Goal: Transaction & Acquisition: Purchase product/service

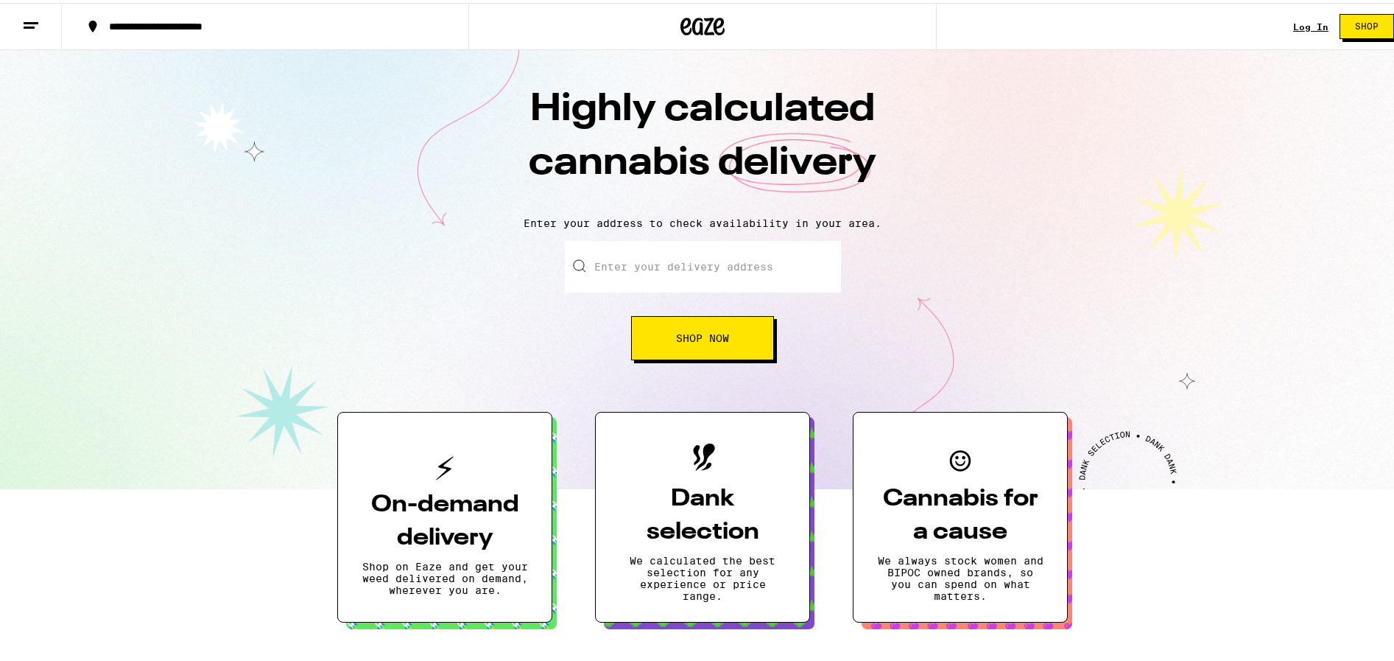
click at [1293, 21] on div "Log In" at bounding box center [1310, 24] width 35 height 10
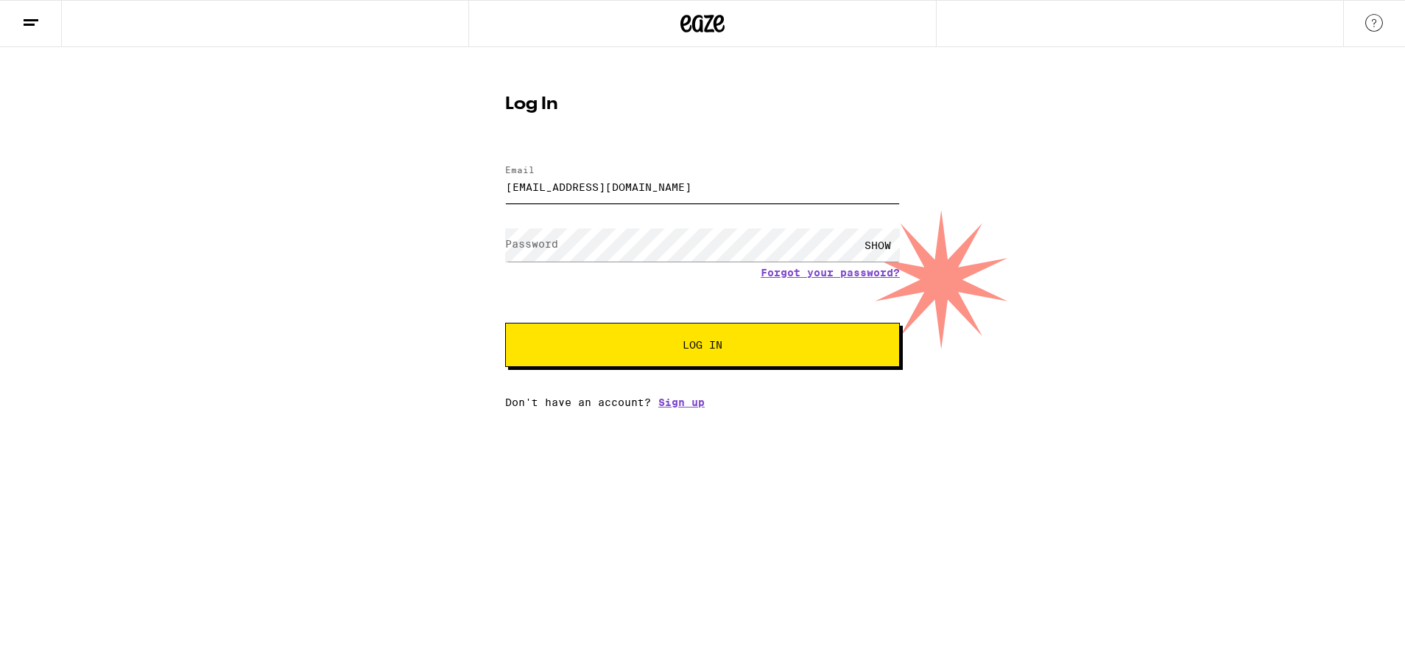
type input "[EMAIL_ADDRESS][DOMAIN_NAME]"
click at [703, 346] on button "Log In" at bounding box center [702, 345] width 395 height 44
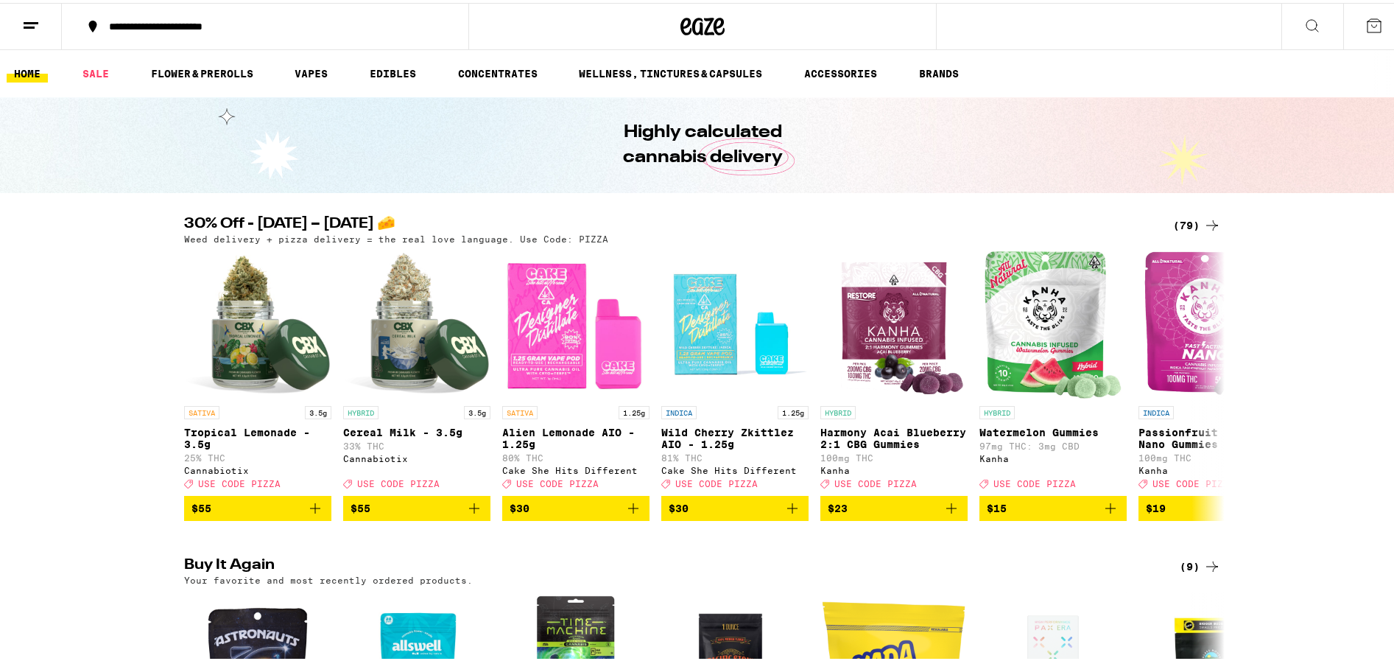
click at [1187, 219] on div "(79)" at bounding box center [1197, 223] width 48 height 18
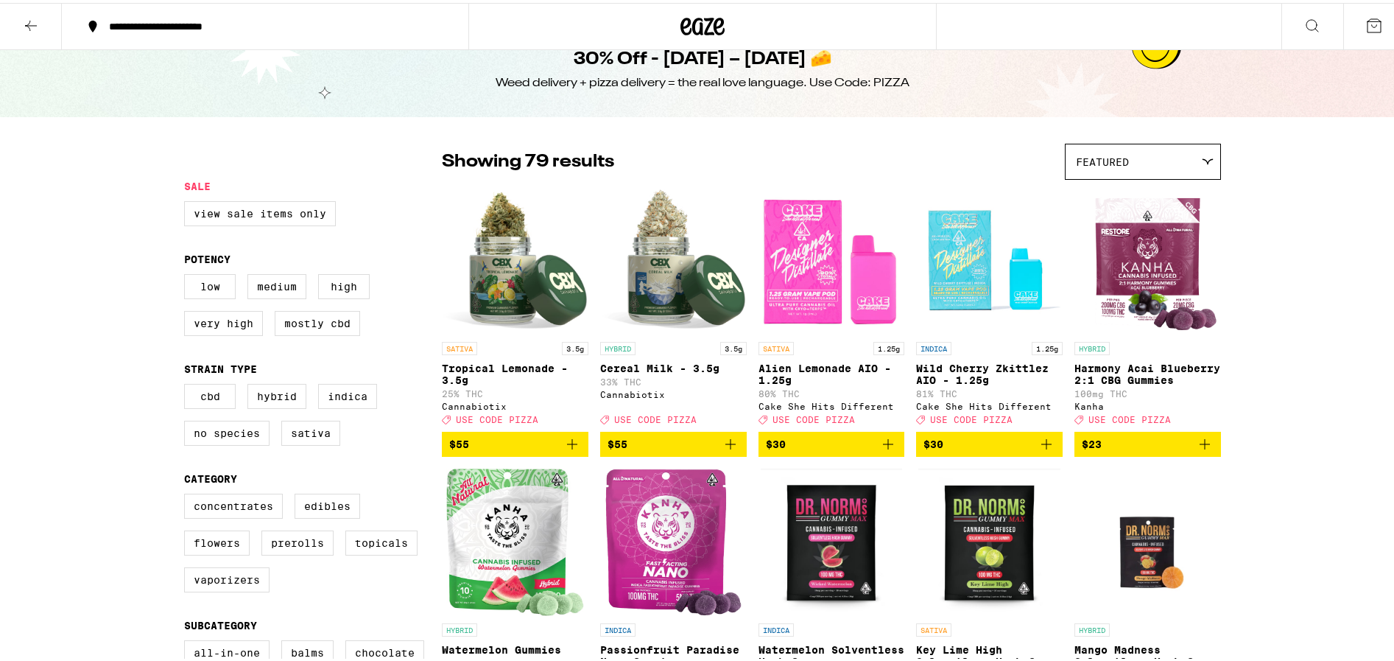
scroll to position [100, 0]
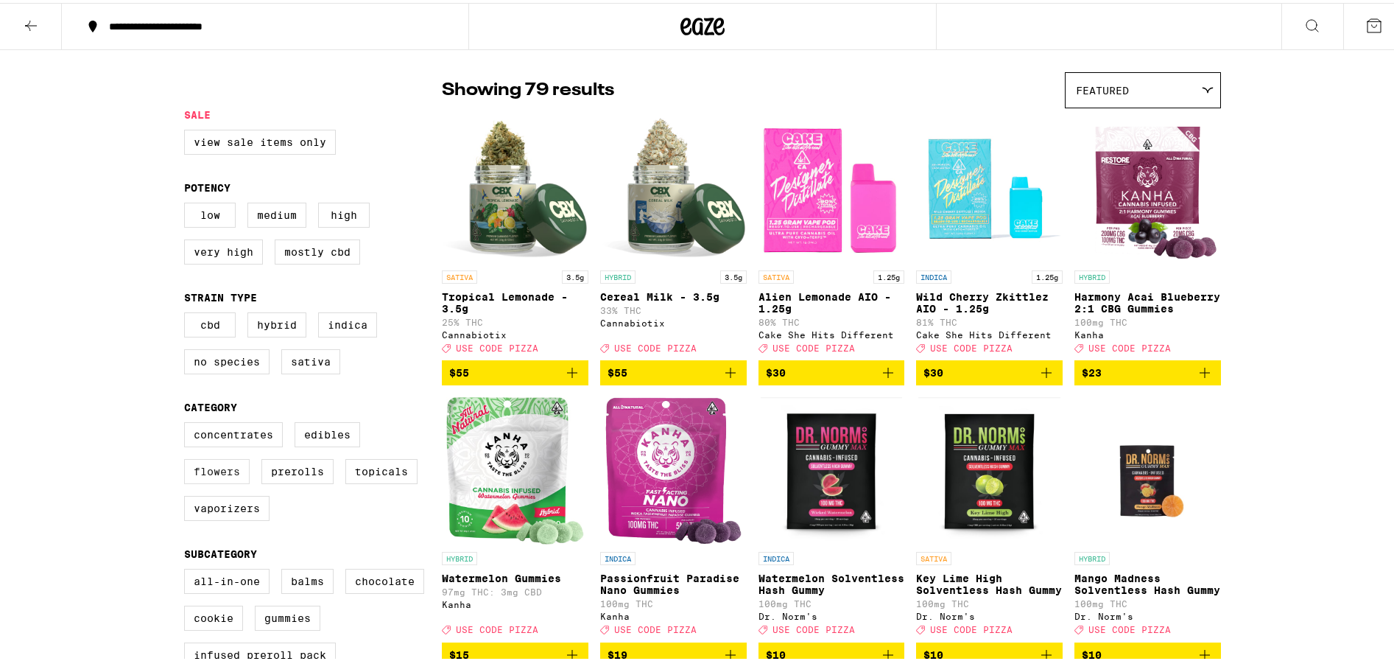
click at [203, 481] on label "Flowers" at bounding box center [217, 468] width 66 height 25
click at [188, 422] on input "Flowers" at bounding box center [187, 421] width 1 height 1
checkbox input "true"
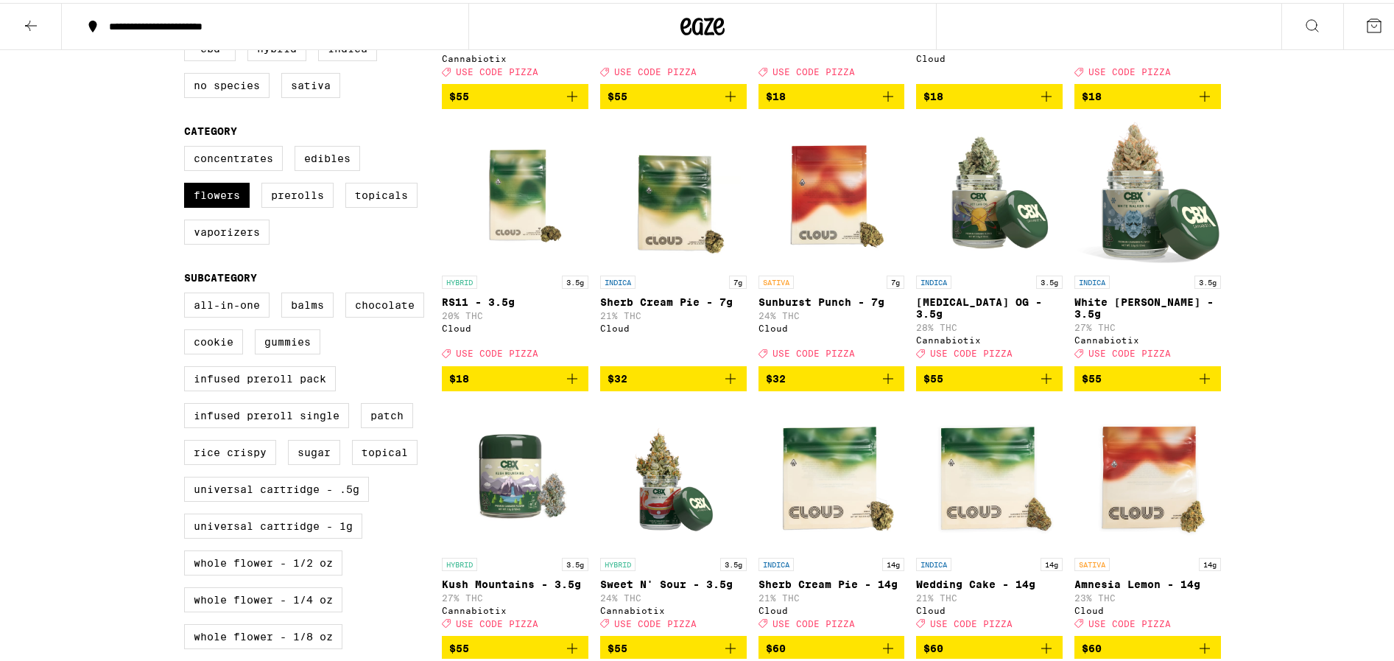
scroll to position [264, 0]
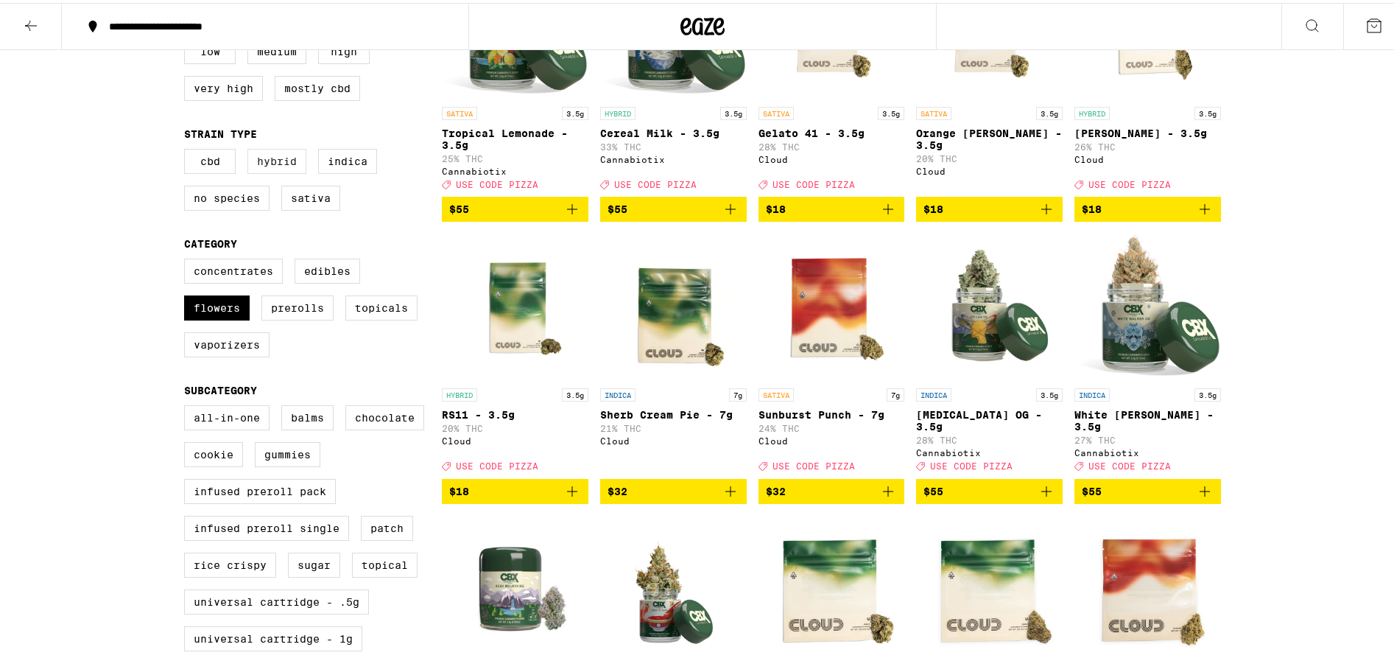
click at [275, 164] on label "Hybrid" at bounding box center [276, 158] width 59 height 25
click at [188, 149] on input "Hybrid" at bounding box center [187, 148] width 1 height 1
checkbox input "true"
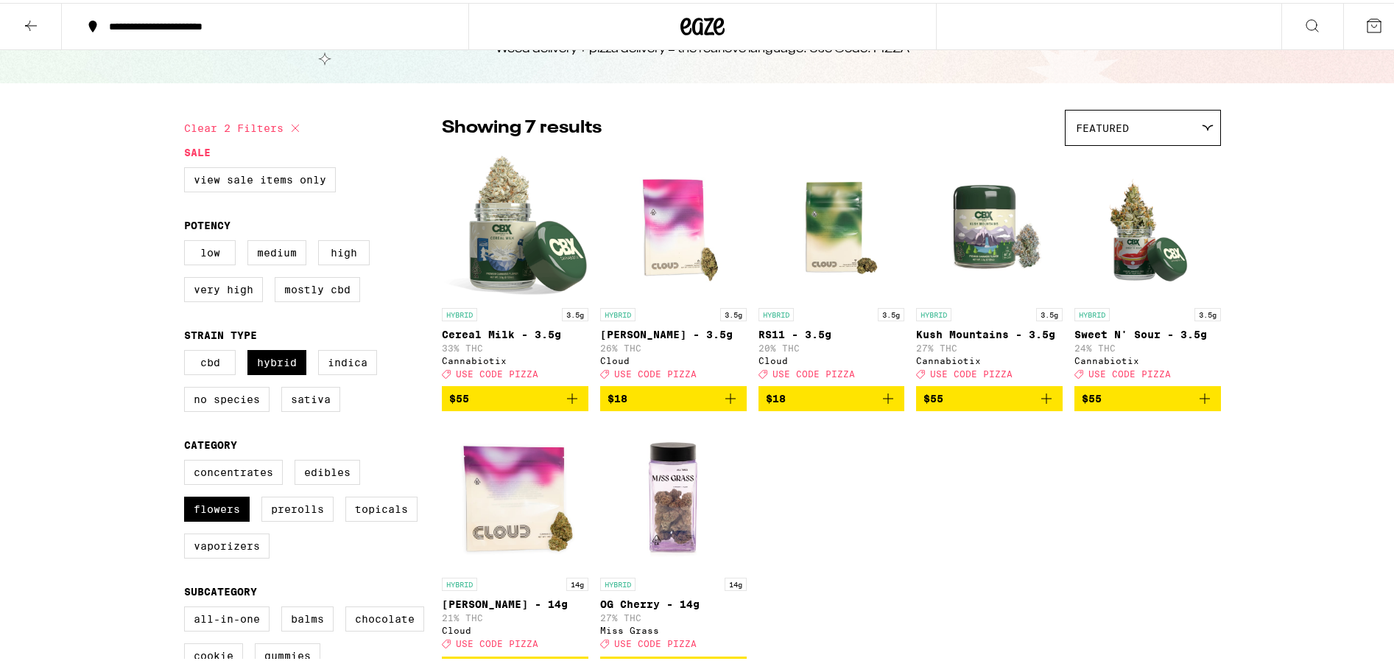
scroll to position [84, 0]
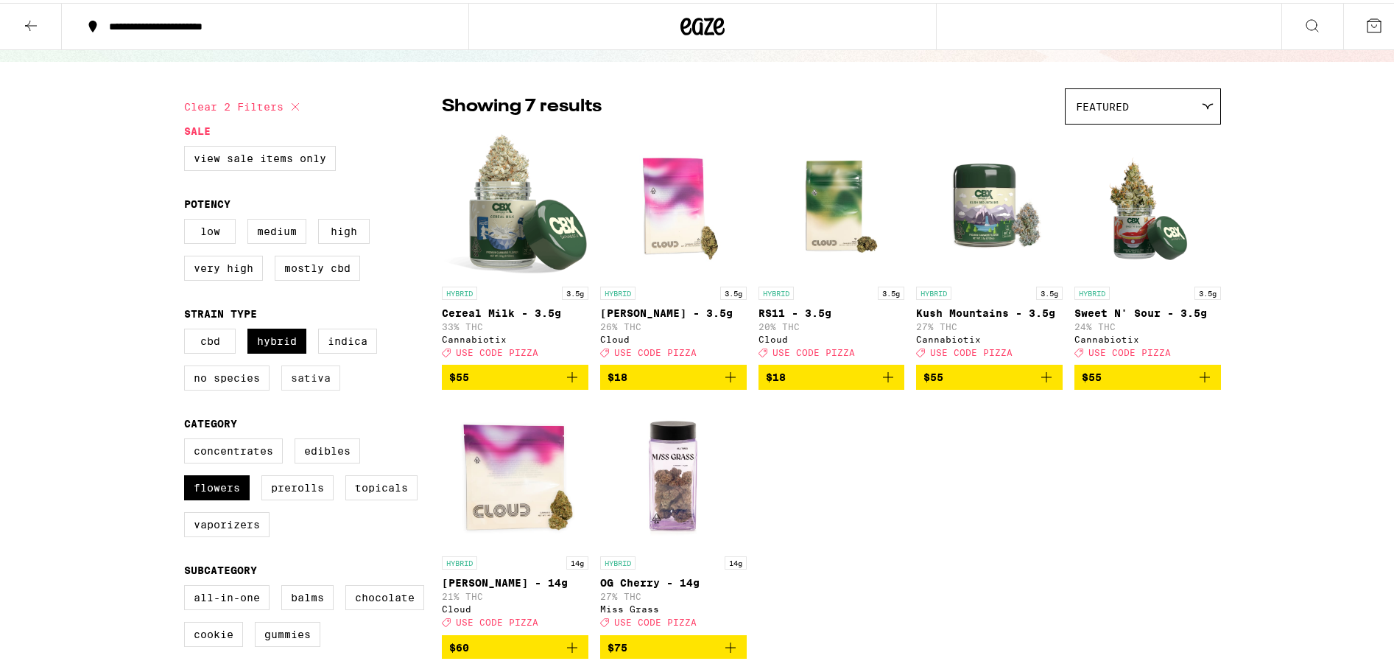
click at [306, 380] on label "Sativa" at bounding box center [310, 374] width 59 height 25
click at [188, 329] on input "Sativa" at bounding box center [187, 328] width 1 height 1
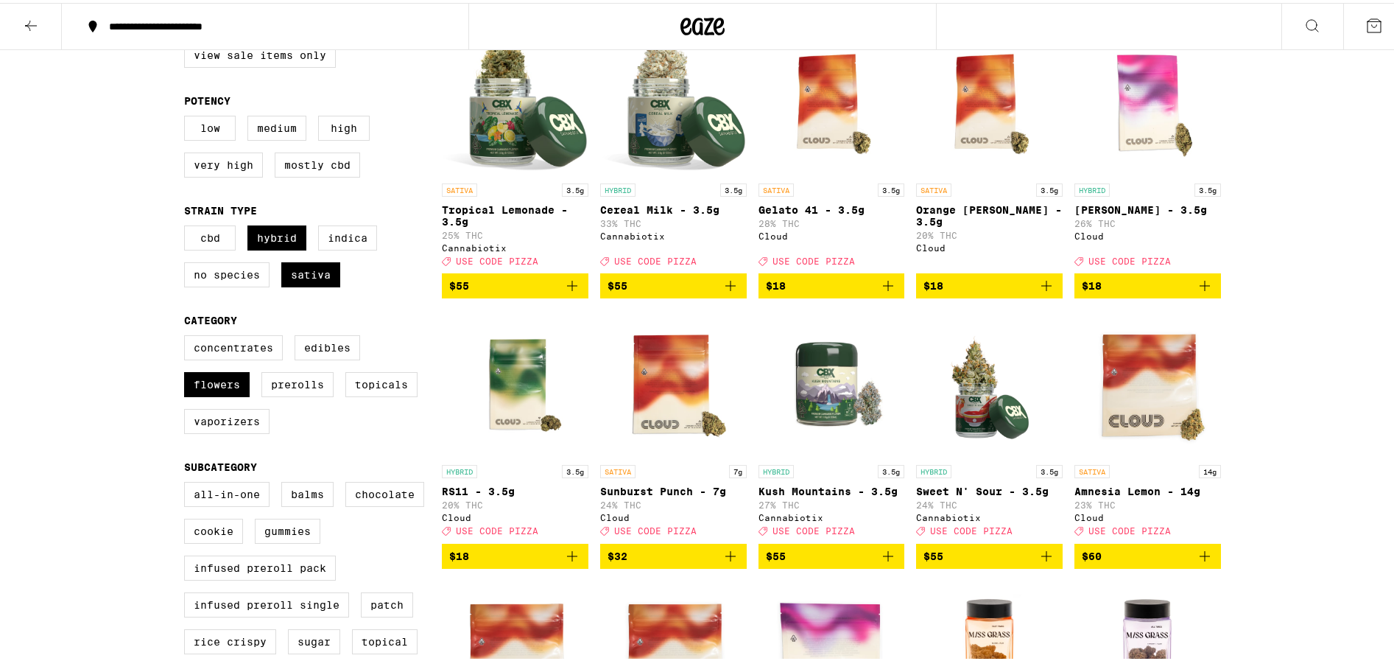
scroll to position [117, 0]
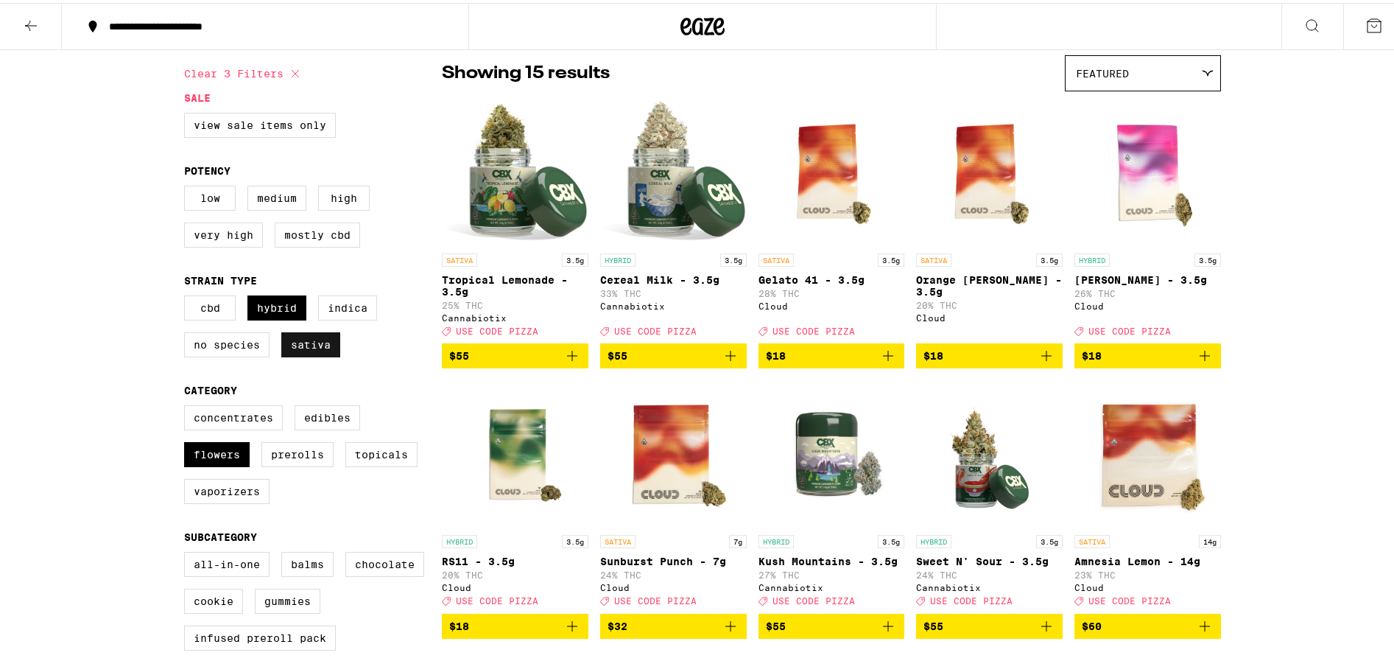
click at [287, 351] on label "Sativa" at bounding box center [310, 341] width 59 height 25
click at [188, 295] on input "Sativa" at bounding box center [187, 295] width 1 height 1
checkbox input "false"
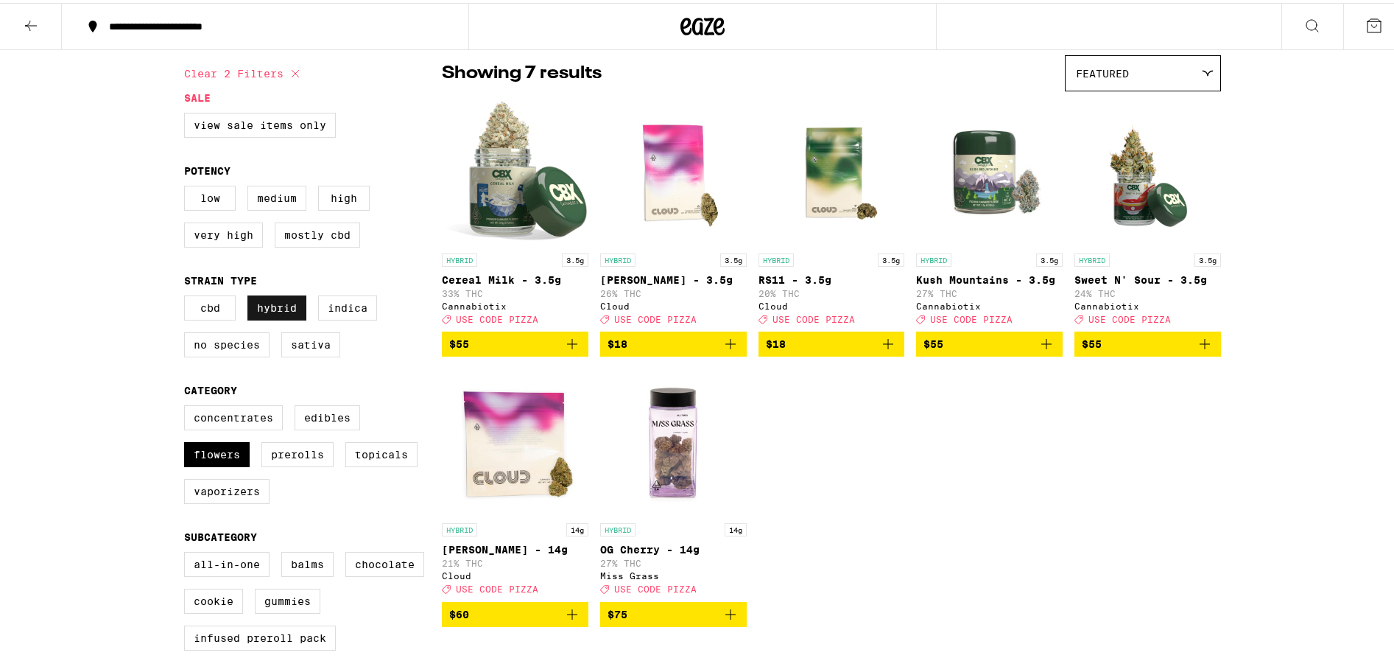
click at [274, 317] on label "Hybrid" at bounding box center [276, 304] width 59 height 25
click at [188, 295] on input "Hybrid" at bounding box center [187, 295] width 1 height 1
checkbox input "false"
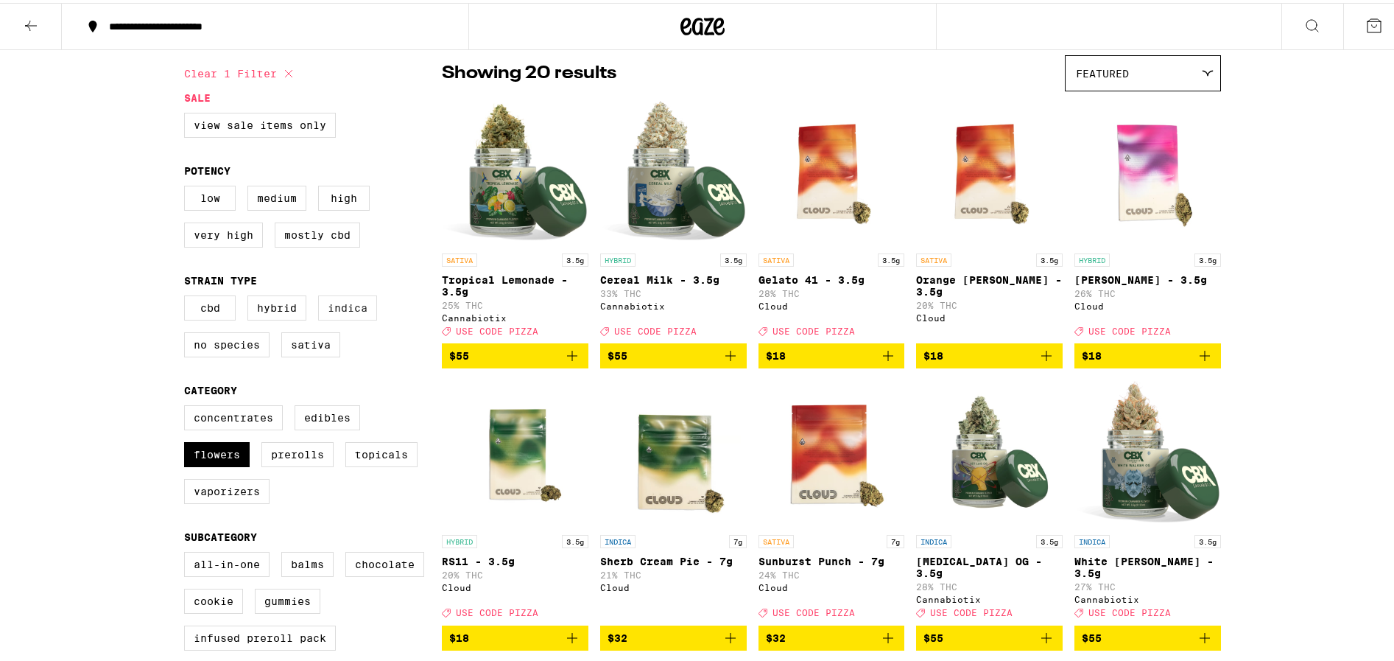
click at [339, 312] on label "Indica" at bounding box center [347, 304] width 59 height 25
click at [188, 295] on input "Indica" at bounding box center [187, 295] width 1 height 1
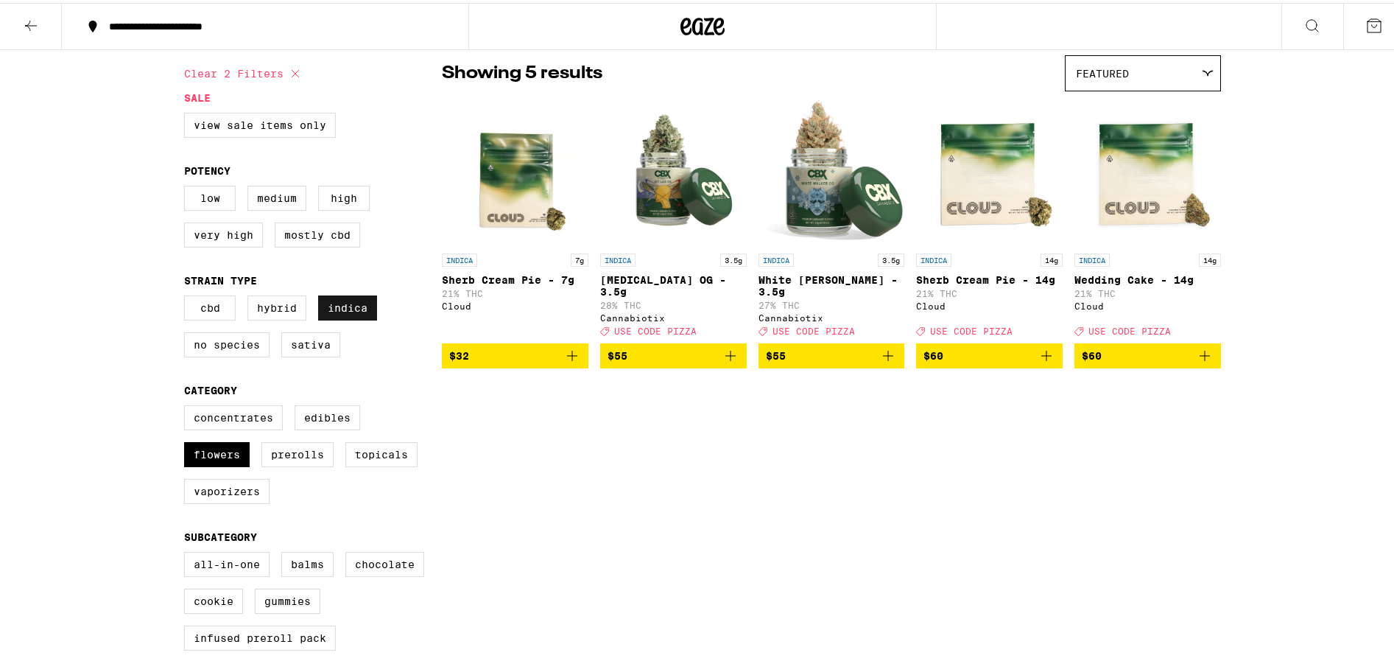
click at [339, 312] on label "Indica" at bounding box center [347, 304] width 59 height 25
click at [188, 295] on input "Indica" at bounding box center [187, 295] width 1 height 1
checkbox input "false"
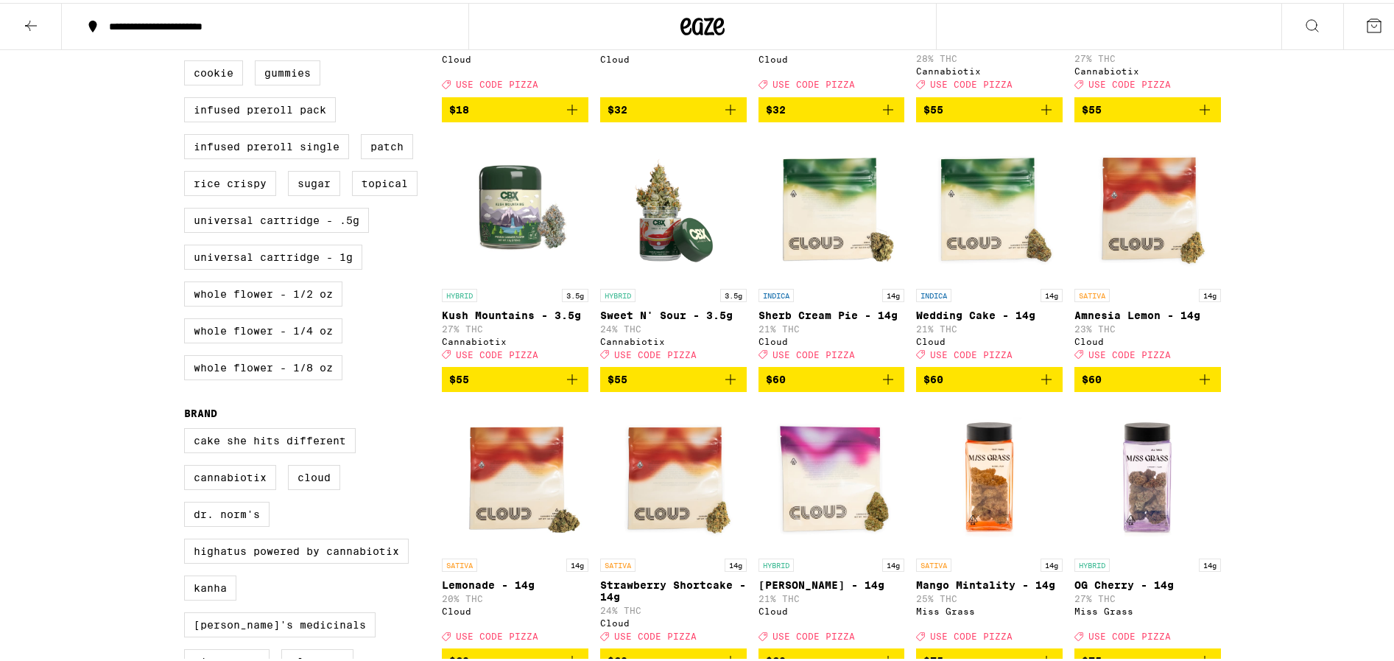
scroll to position [546, 0]
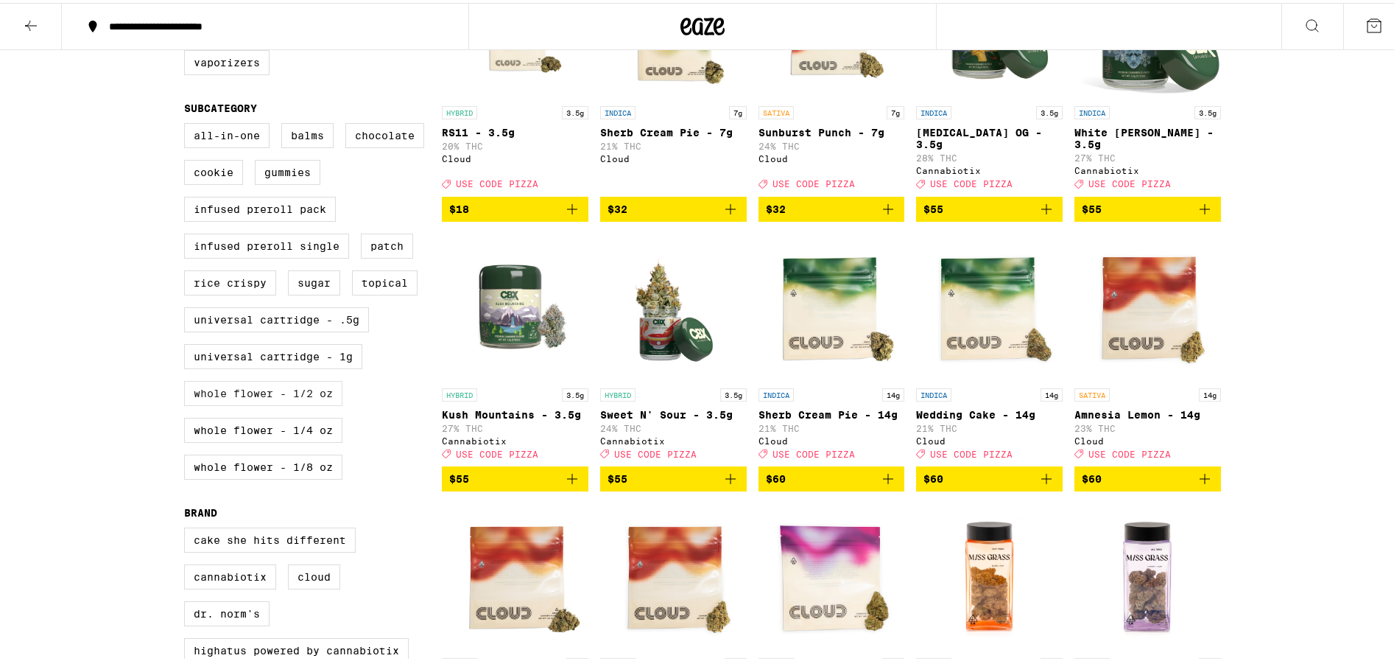
click at [210, 403] on label "Whole Flower - 1/2 oz" at bounding box center [263, 390] width 158 height 25
click at [188, 123] on input "Whole Flower - 1/2 oz" at bounding box center [187, 122] width 1 height 1
checkbox input "true"
